Goal: Consume media (video, audio): Consume media (video, audio)

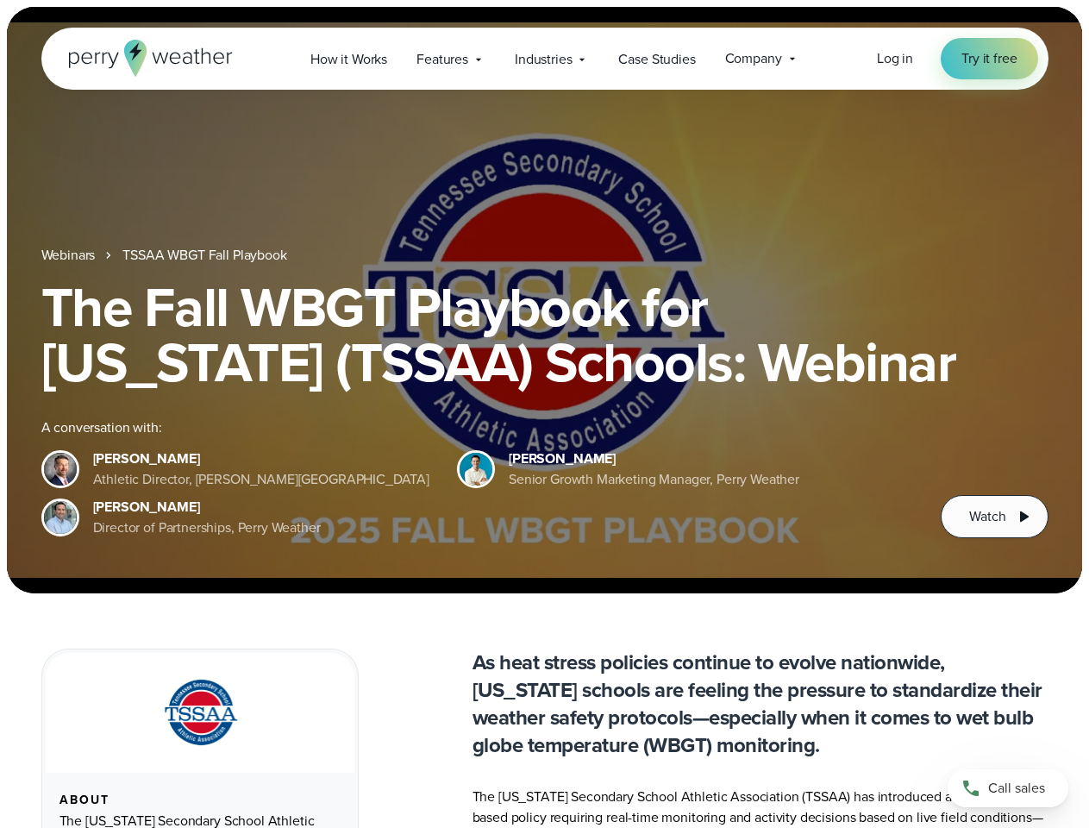
click at [544, 414] on div "The Fall WBGT Playbook for [US_STATE] (TSSAA) Schools: Webinar A conversation w…" at bounding box center [544, 408] width 1007 height 259
click at [544, 59] on span "Industries" at bounding box center [543, 59] width 57 height 21
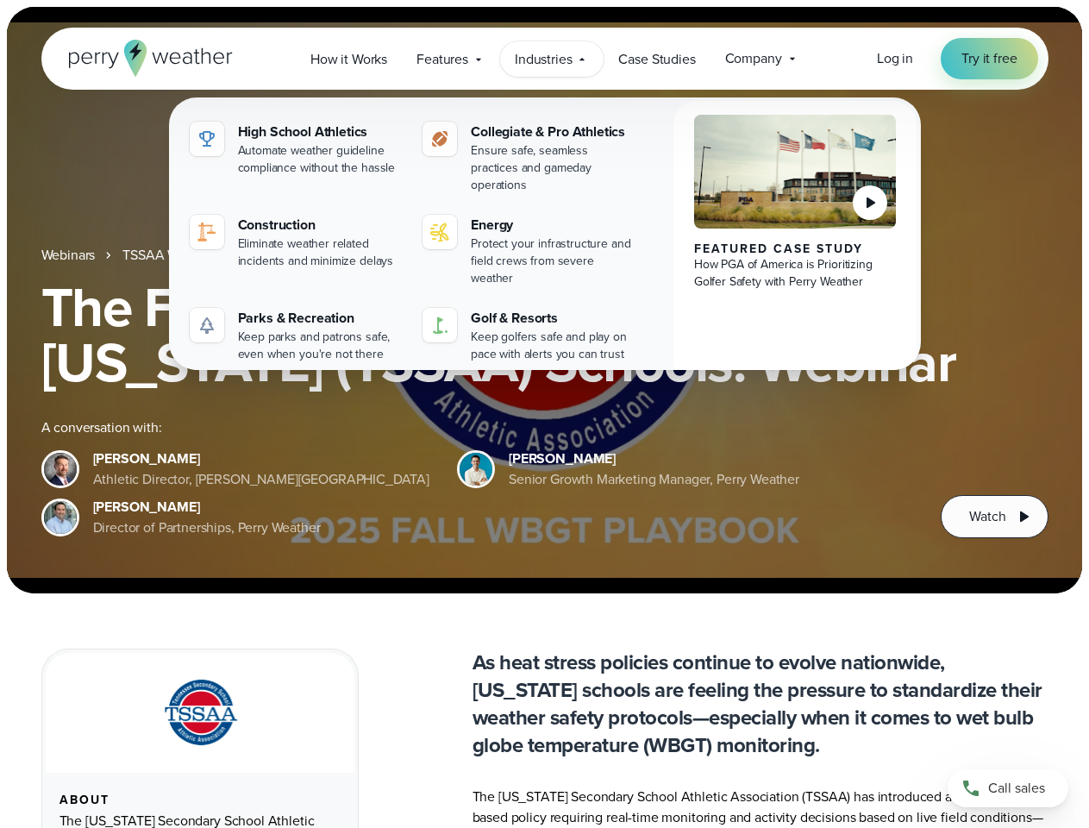
click at [544, 300] on h1 "The Fall WBGT Playbook for [US_STATE] (TSSAA) Schools: Webinar" at bounding box center [544, 334] width 1007 height 110
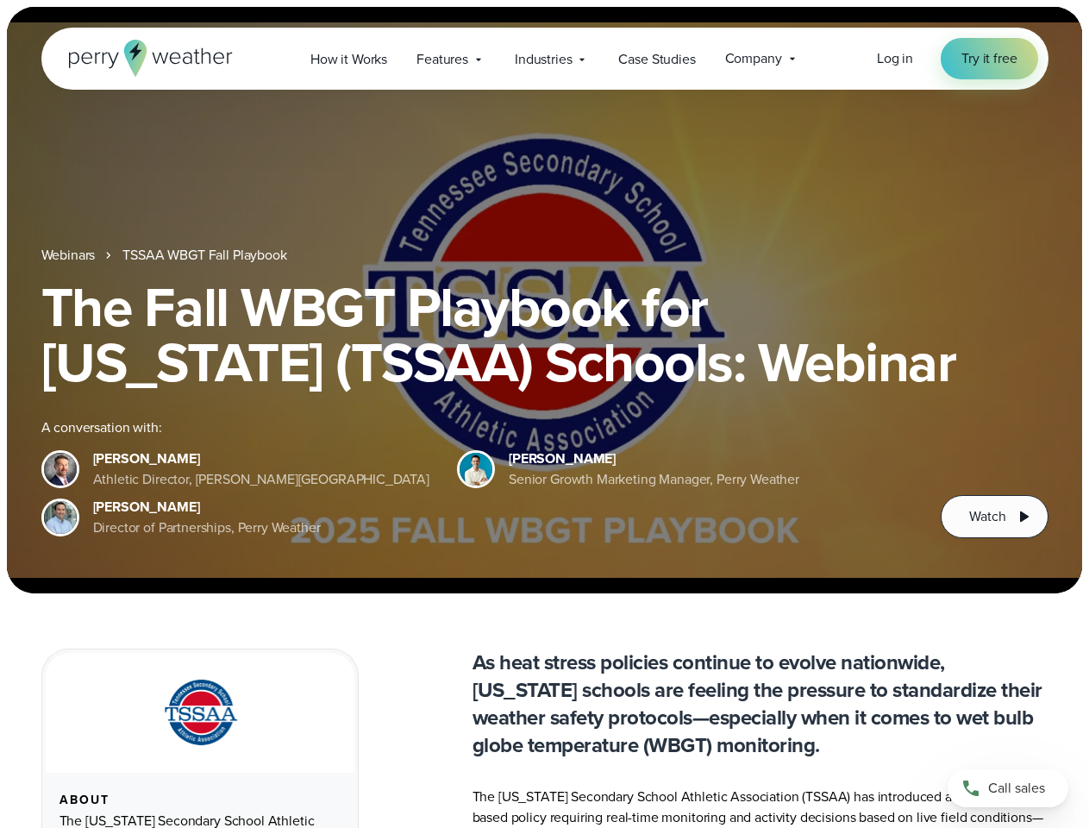
click at [206, 255] on link "TSSAA WBGT Fall Playbook" at bounding box center [204, 255] width 164 height 21
click at [994, 516] on span "Watch" at bounding box center [987, 516] width 36 height 21
